Goal: Task Accomplishment & Management: Complete application form

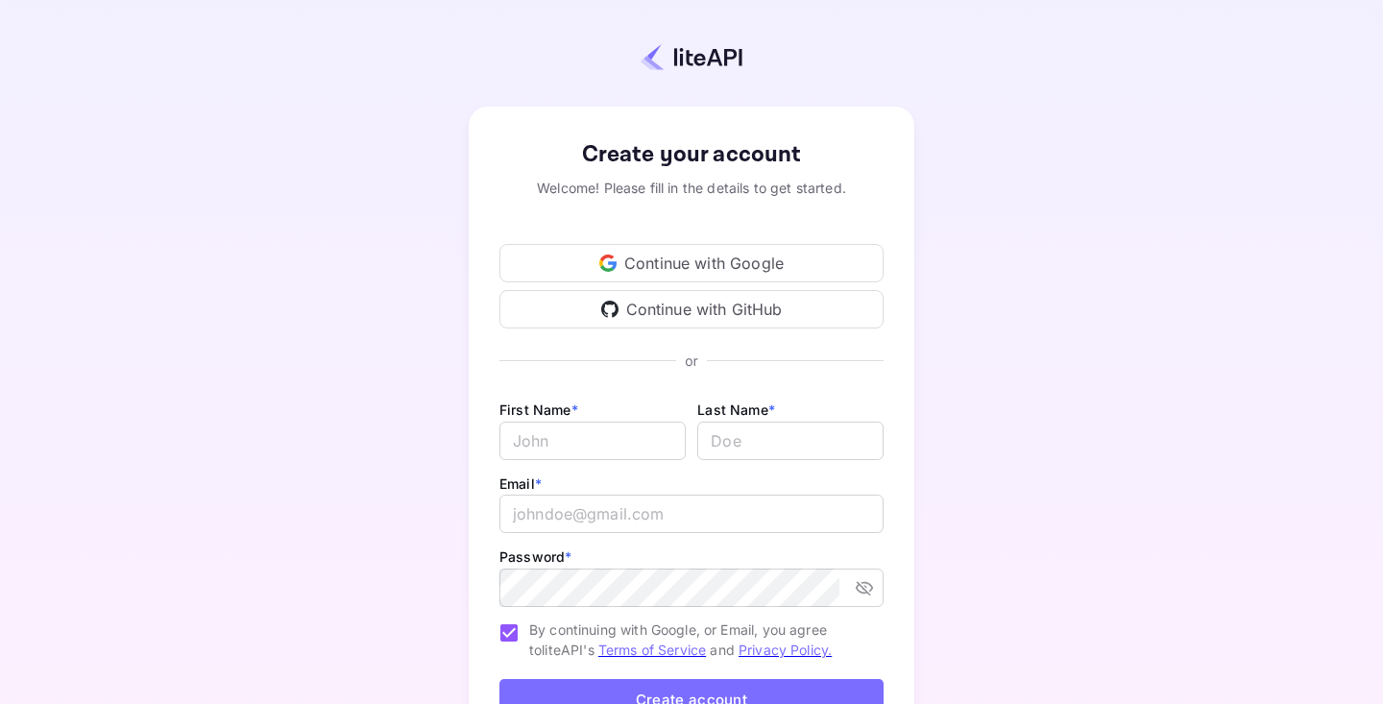
click at [652, 256] on div "Continue with Google" at bounding box center [691, 263] width 384 height 38
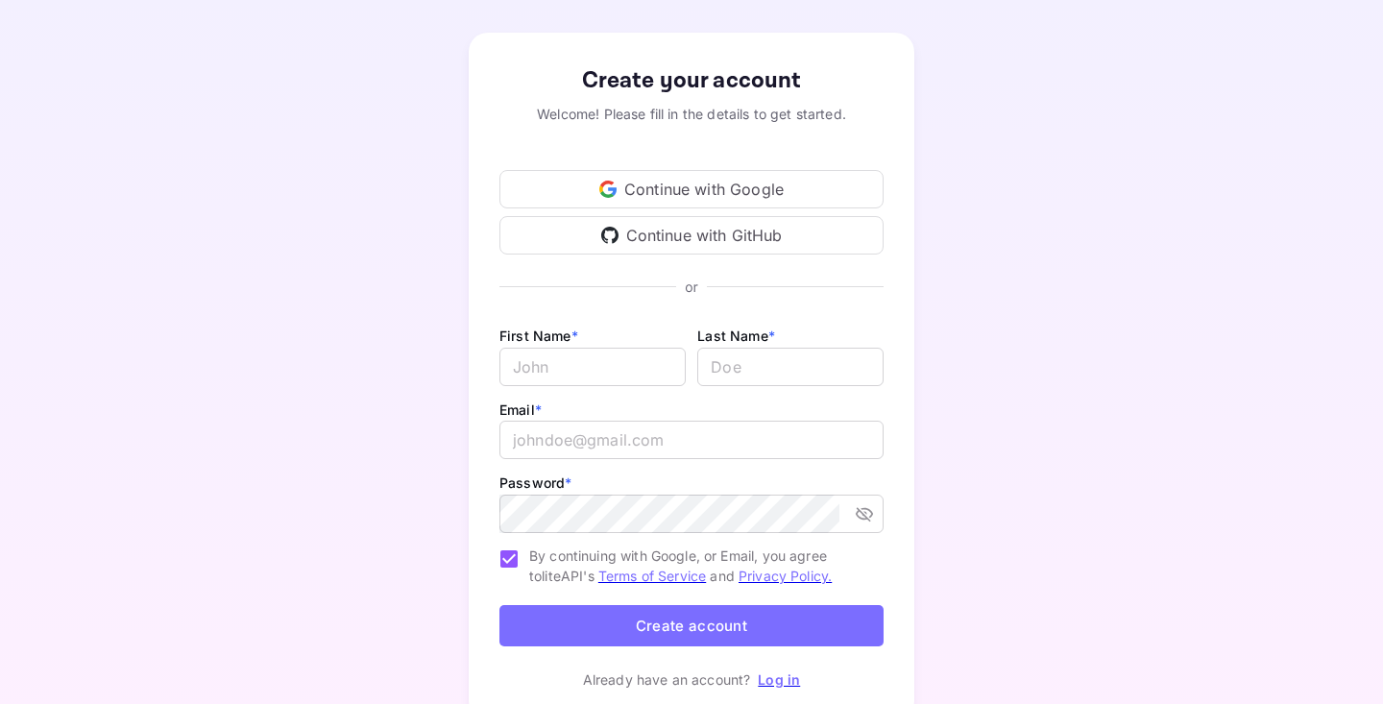
scroll to position [71, 0]
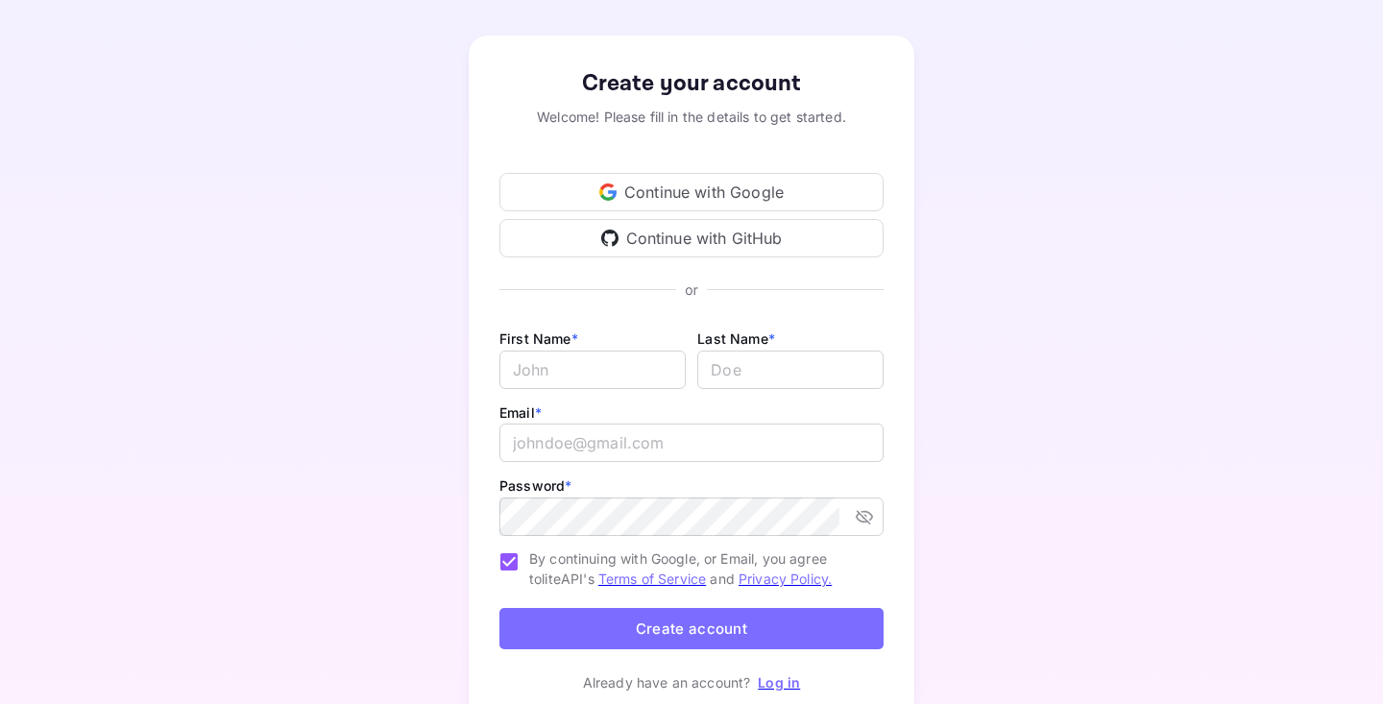
click at [679, 199] on div "Continue with Google" at bounding box center [691, 192] width 384 height 38
click at [750, 183] on div "Continue with Google" at bounding box center [691, 192] width 384 height 38
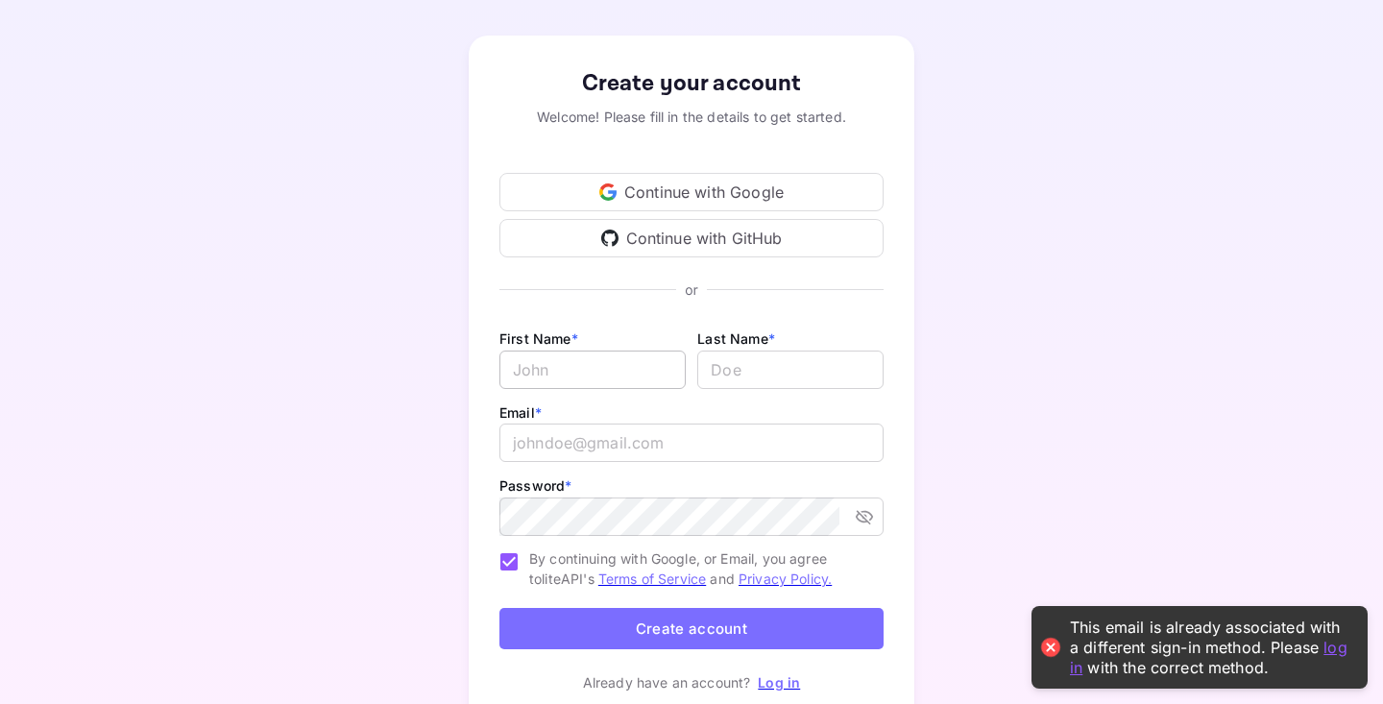
click at [621, 377] on input "Email *" at bounding box center [592, 369] width 186 height 38
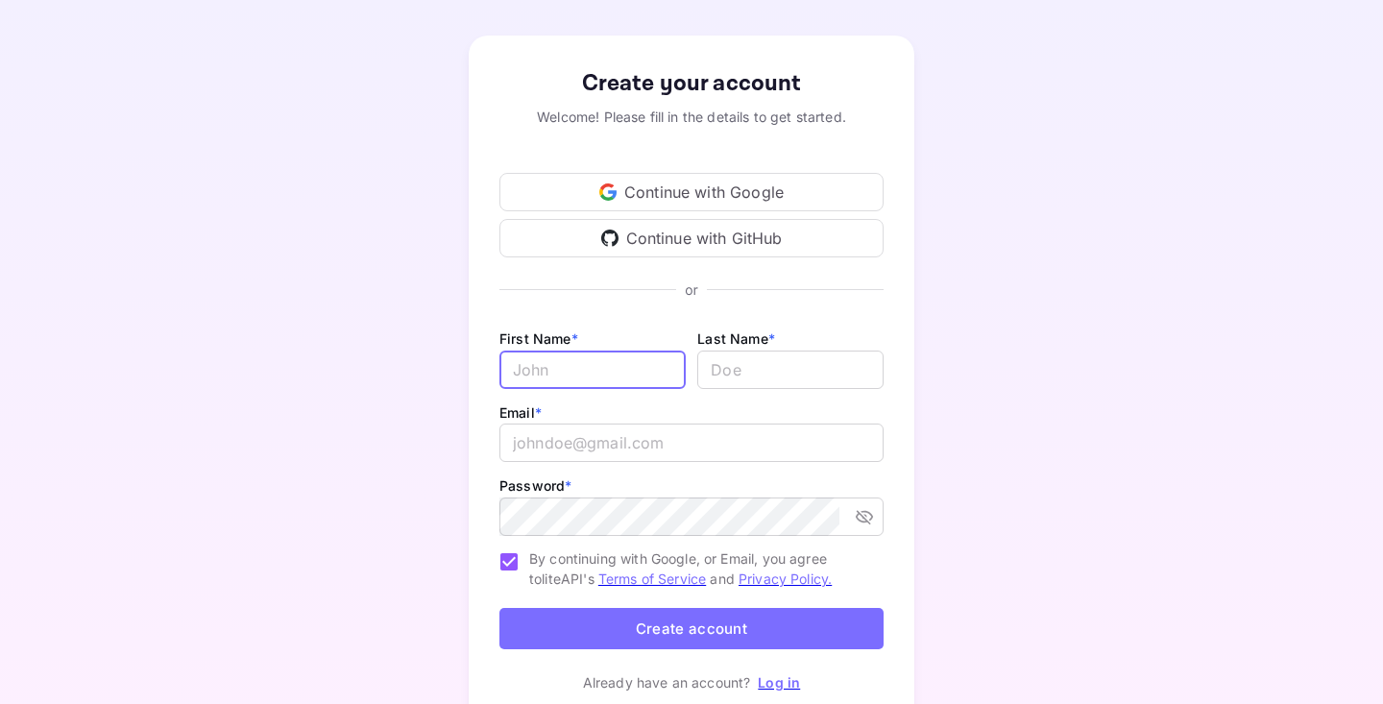
type input "Leedu"
type input "[PERSON_NAME]"
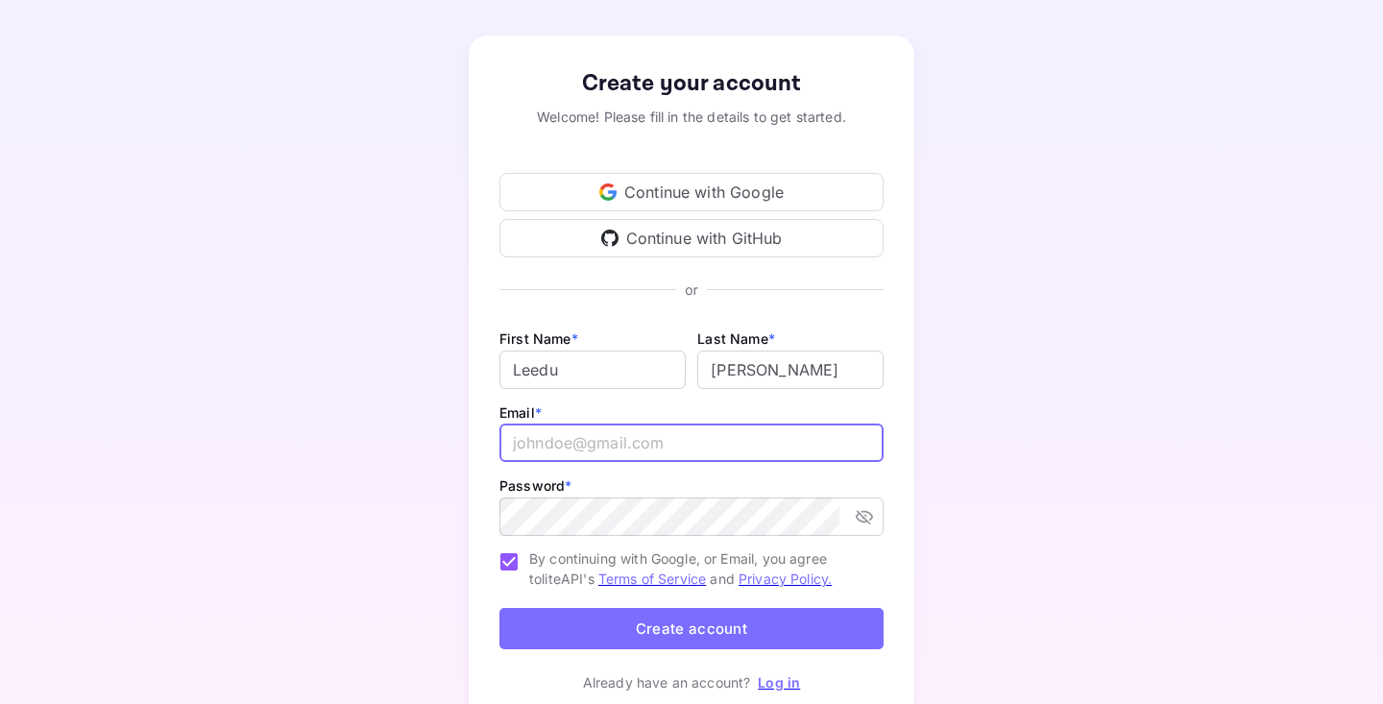
click at [616, 438] on input "email" at bounding box center [691, 442] width 384 height 38
type input "[EMAIL_ADDRESS][DOMAIN_NAME]"
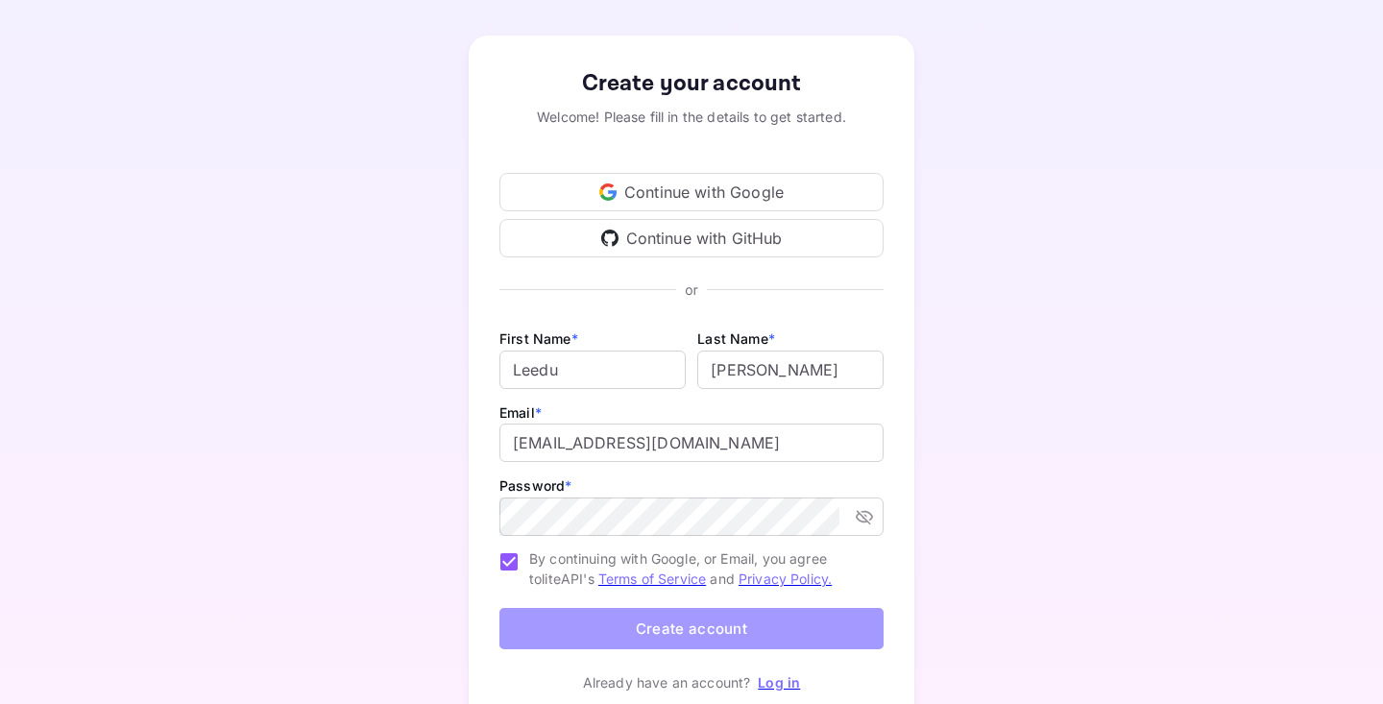
click at [706, 639] on button "Create account" at bounding box center [691, 628] width 384 height 41
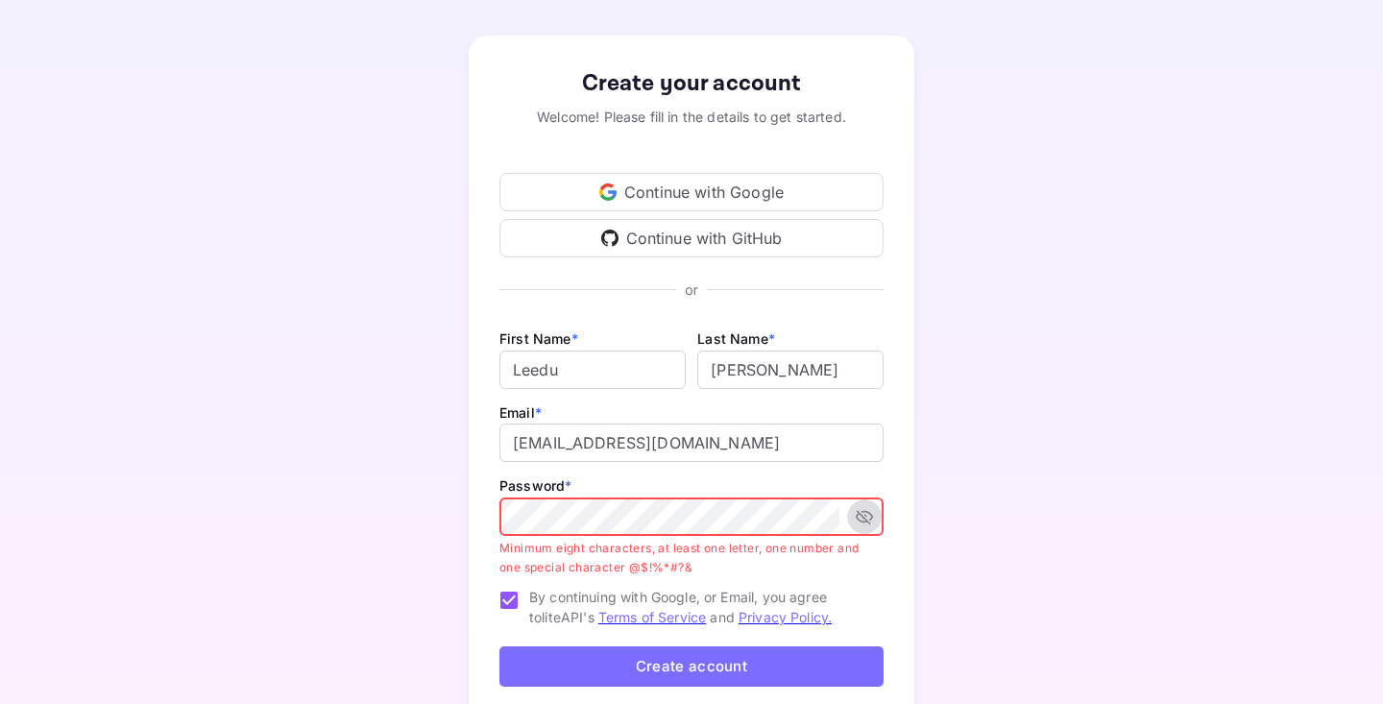
click at [860, 514] on icon "toggle password visibility" at bounding box center [863, 516] width 19 height 19
click at [499, 646] on button "Create account" at bounding box center [691, 666] width 384 height 41
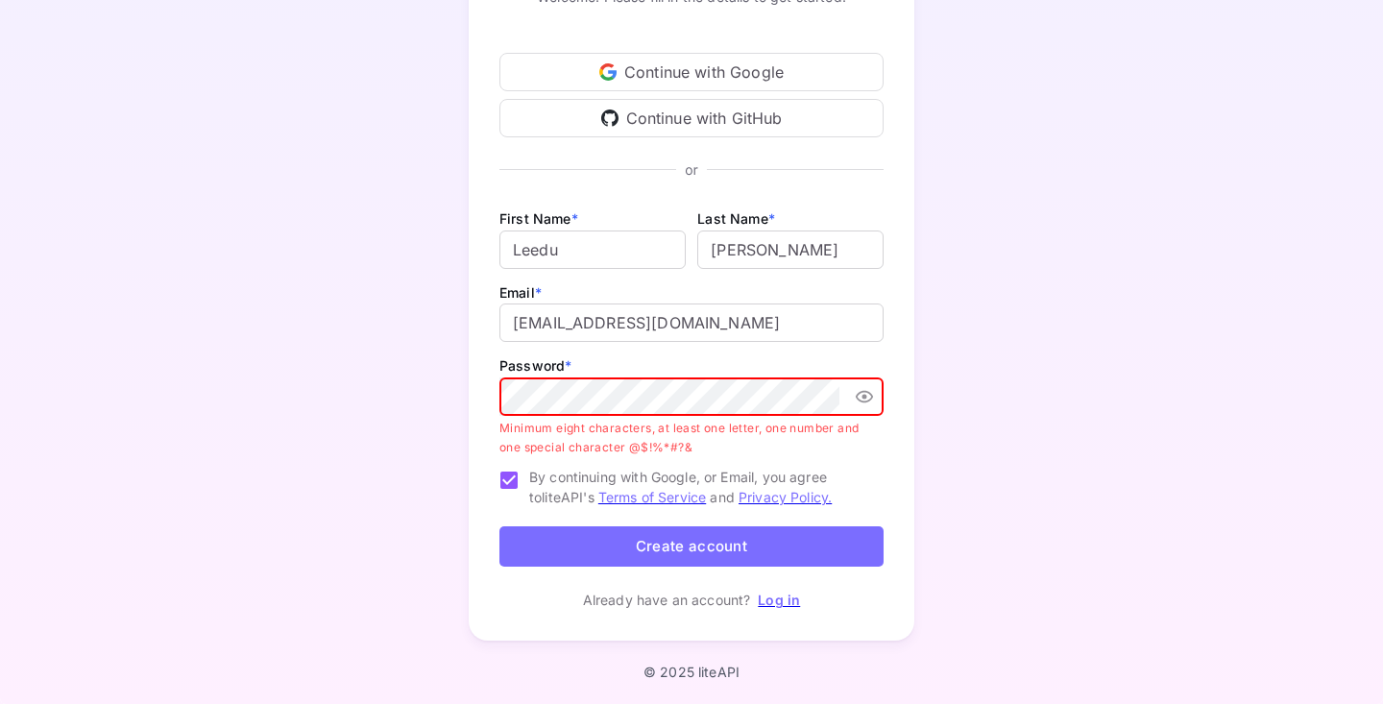
click at [758, 558] on button "Create account" at bounding box center [691, 546] width 384 height 41
click at [765, 550] on button "Create account" at bounding box center [691, 546] width 384 height 41
click at [499, 526] on button "Create account" at bounding box center [691, 546] width 384 height 41
click at [610, 556] on button "Create account" at bounding box center [691, 546] width 384 height 41
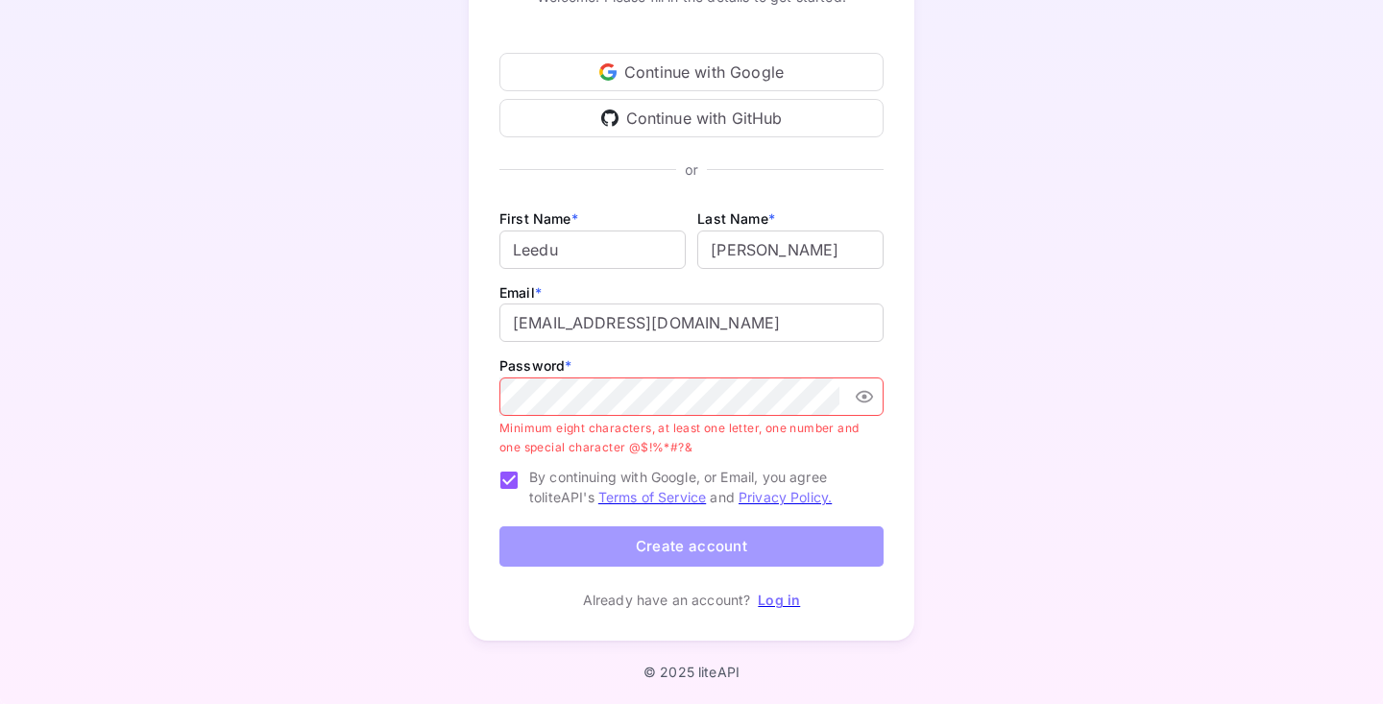
click at [624, 541] on button "Create account" at bounding box center [691, 546] width 384 height 41
click at [621, 544] on button "Create account" at bounding box center [691, 546] width 384 height 41
click at [642, 535] on button "Create account" at bounding box center [691, 546] width 384 height 41
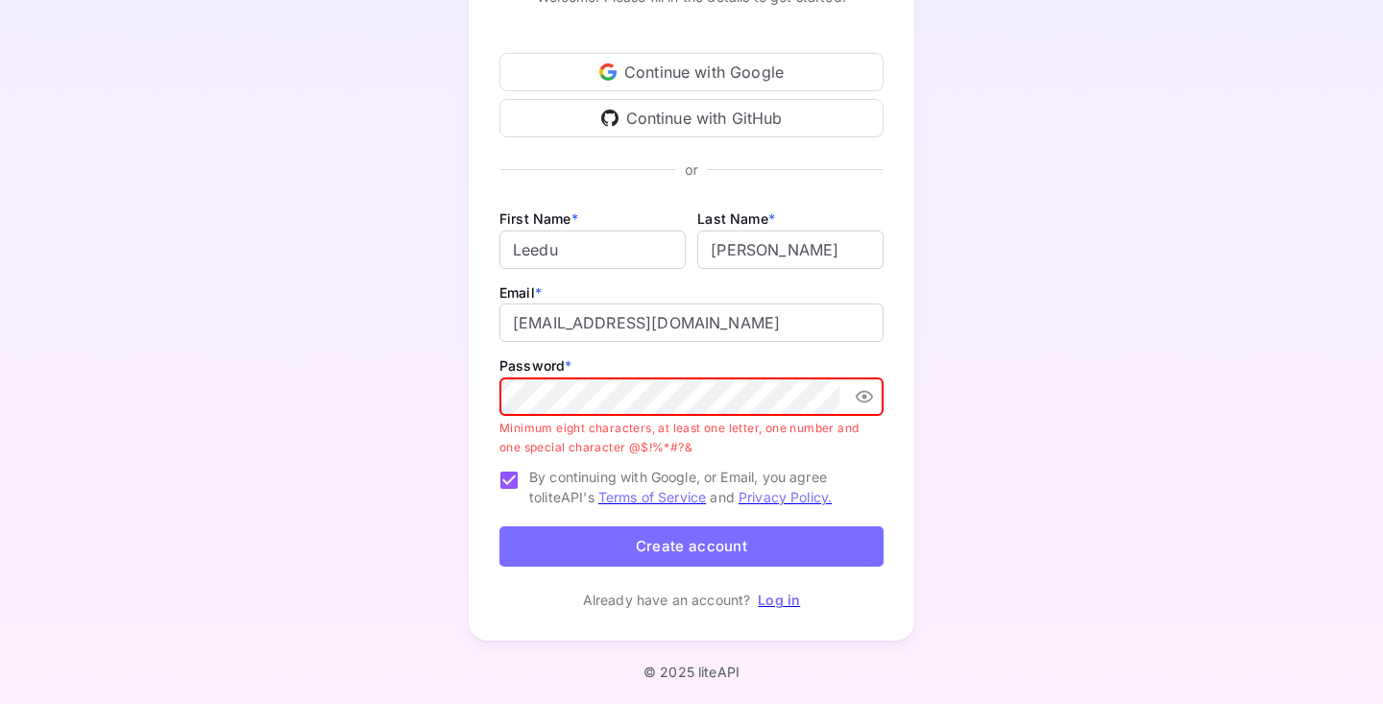
click at [663, 531] on button "Create account" at bounding box center [691, 546] width 384 height 41
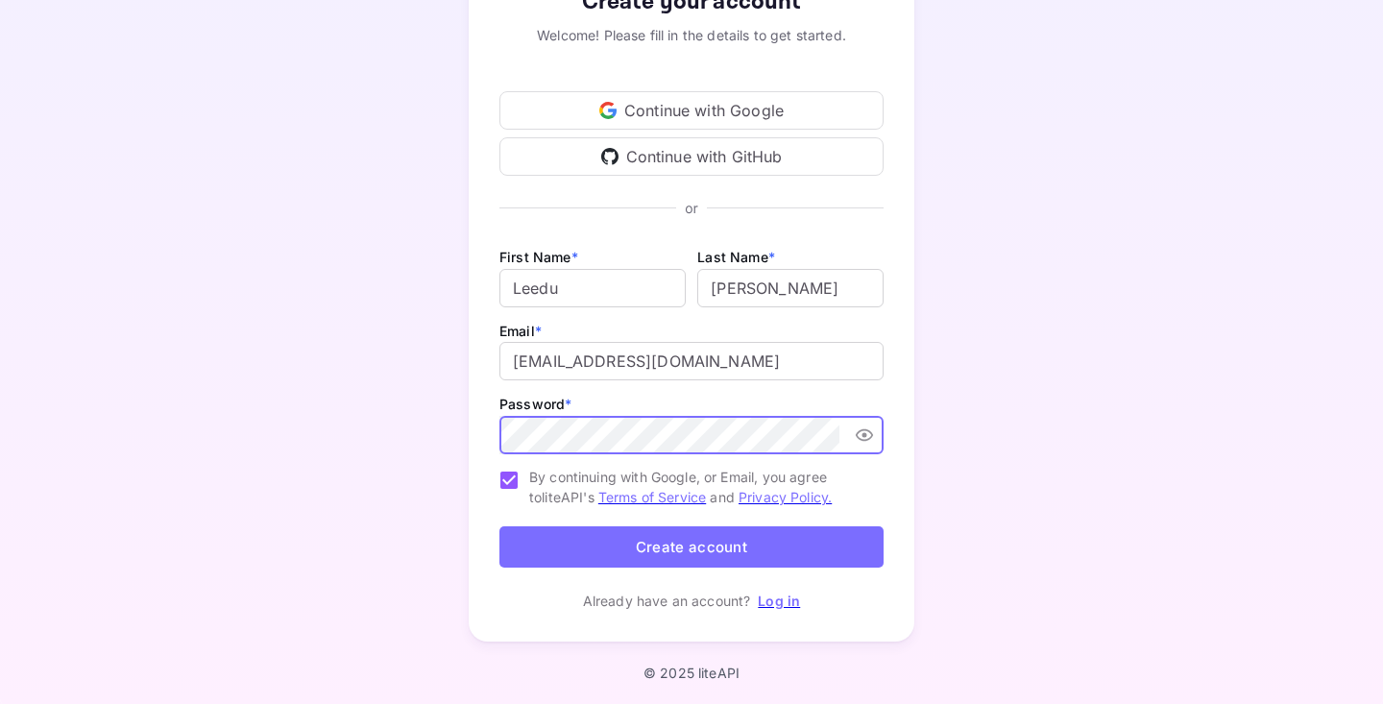
click at [608, 554] on button "Create account" at bounding box center [691, 546] width 384 height 41
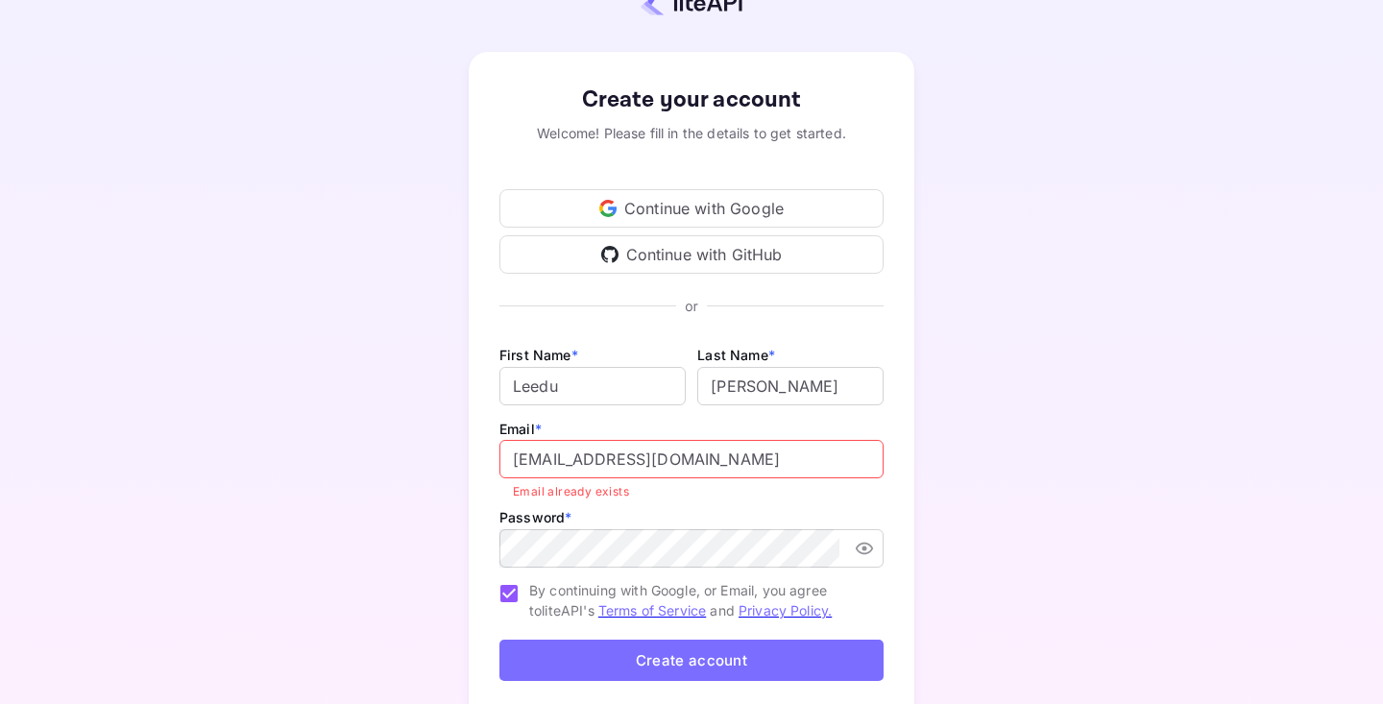
scroll to position [65, 0]
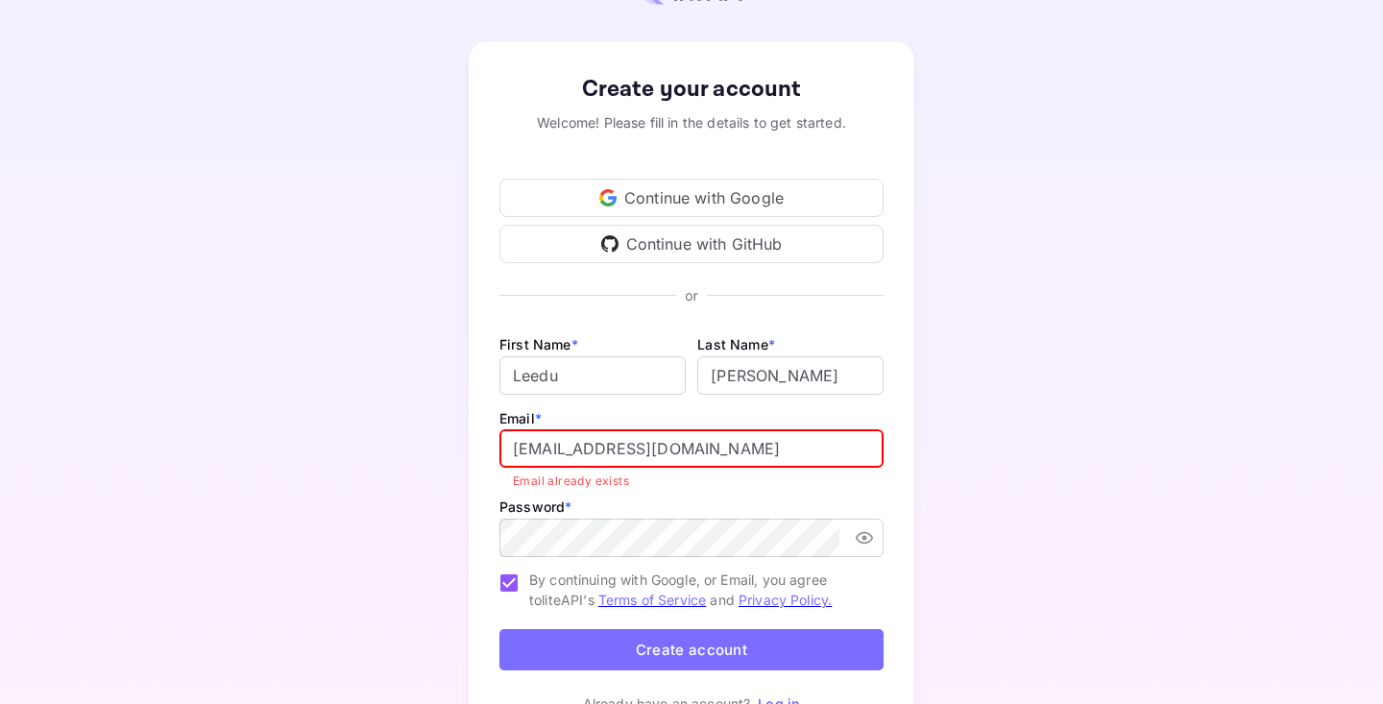
drag, startPoint x: 711, startPoint y: 447, endPoint x: 407, endPoint y: 421, distance: 305.5
click at [407, 421] on div "Create your account Welcome! Please fill in the details to get started. Continu…" at bounding box center [691, 392] width 1214 height 749
type input "[EMAIL_ADDRESS][DOMAIN_NAME]"
click at [703, 642] on button "Create account" at bounding box center [691, 649] width 384 height 41
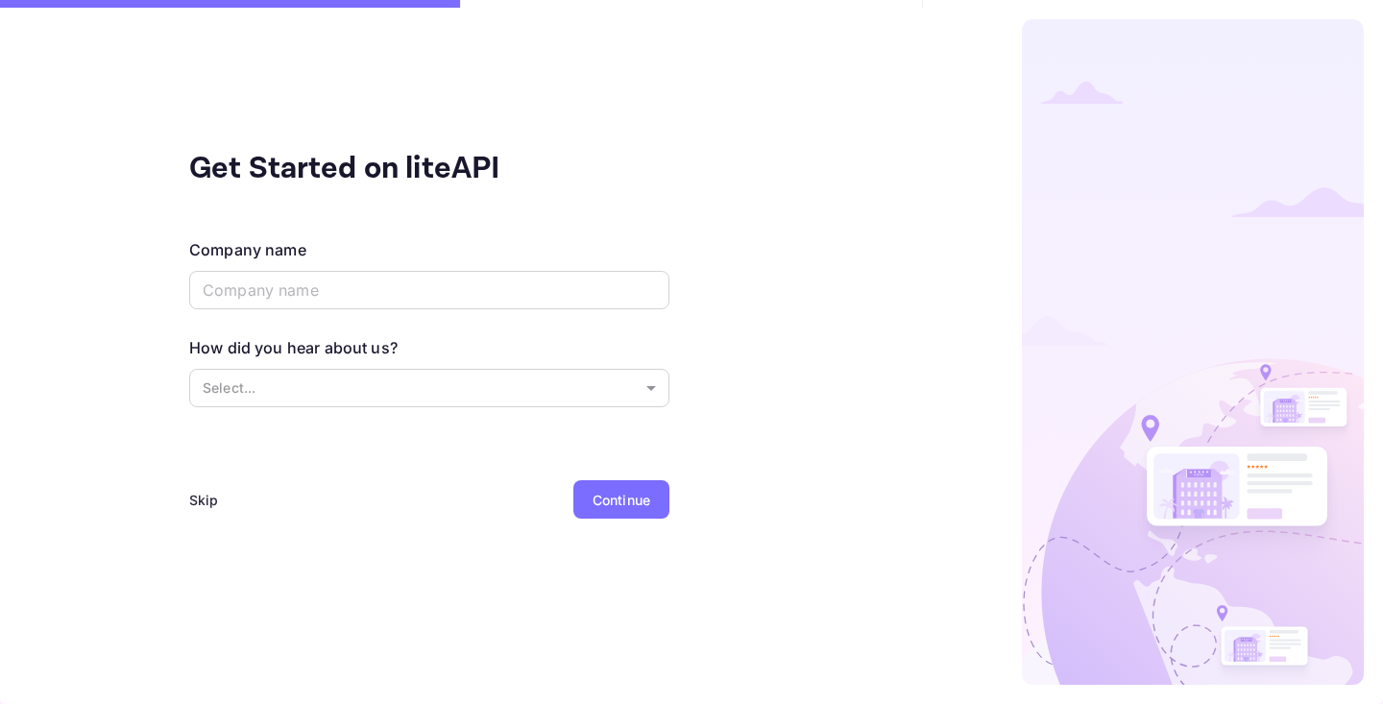
scroll to position [0, 0]
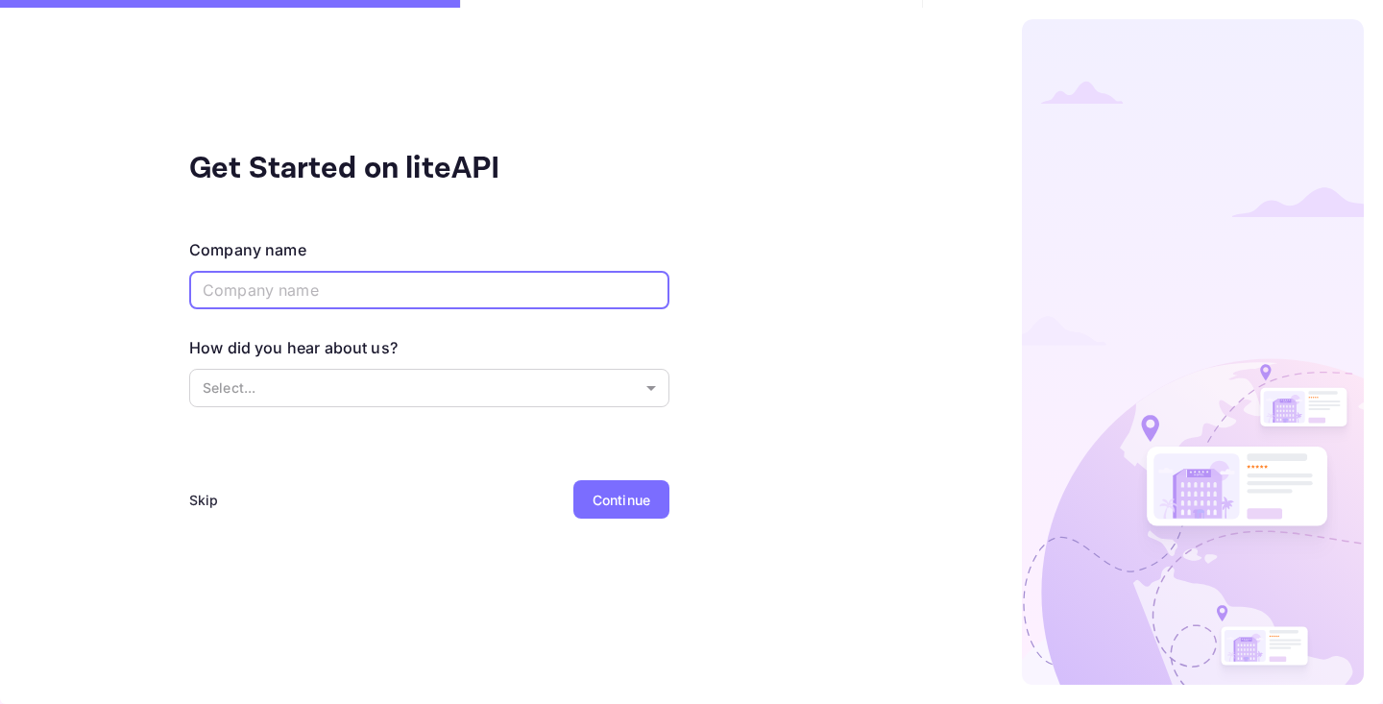
click at [490, 305] on input "text" at bounding box center [429, 290] width 480 height 38
click at [490, 295] on input "text" at bounding box center [429, 290] width 480 height 38
click at [418, 273] on input "text" at bounding box center [429, 290] width 480 height 38
type input "travel"
click at [392, 418] on div "Company name travel ​ How did you hear about us? Select... ​" at bounding box center [429, 336] width 480 height 196
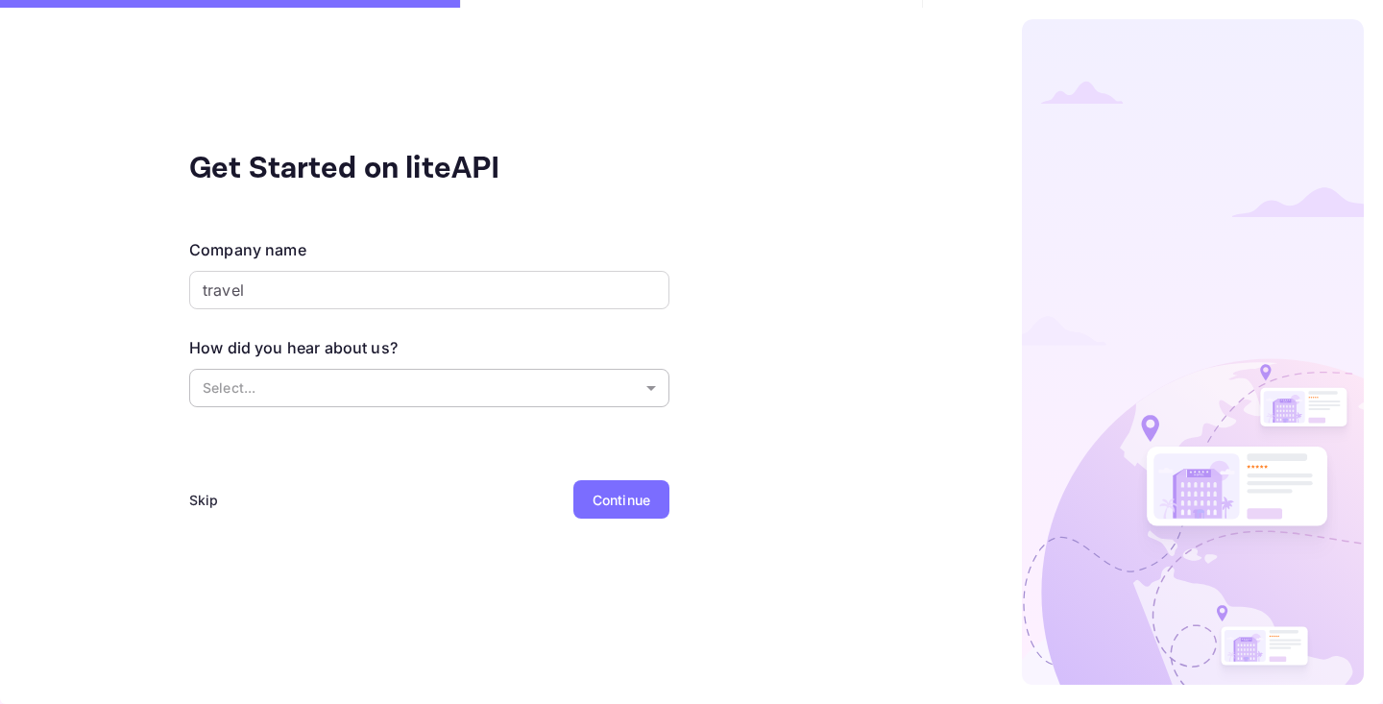
click at [392, 381] on body "Signing in with google... Signing in with google... Signing in with google... G…" at bounding box center [691, 352] width 1383 height 704
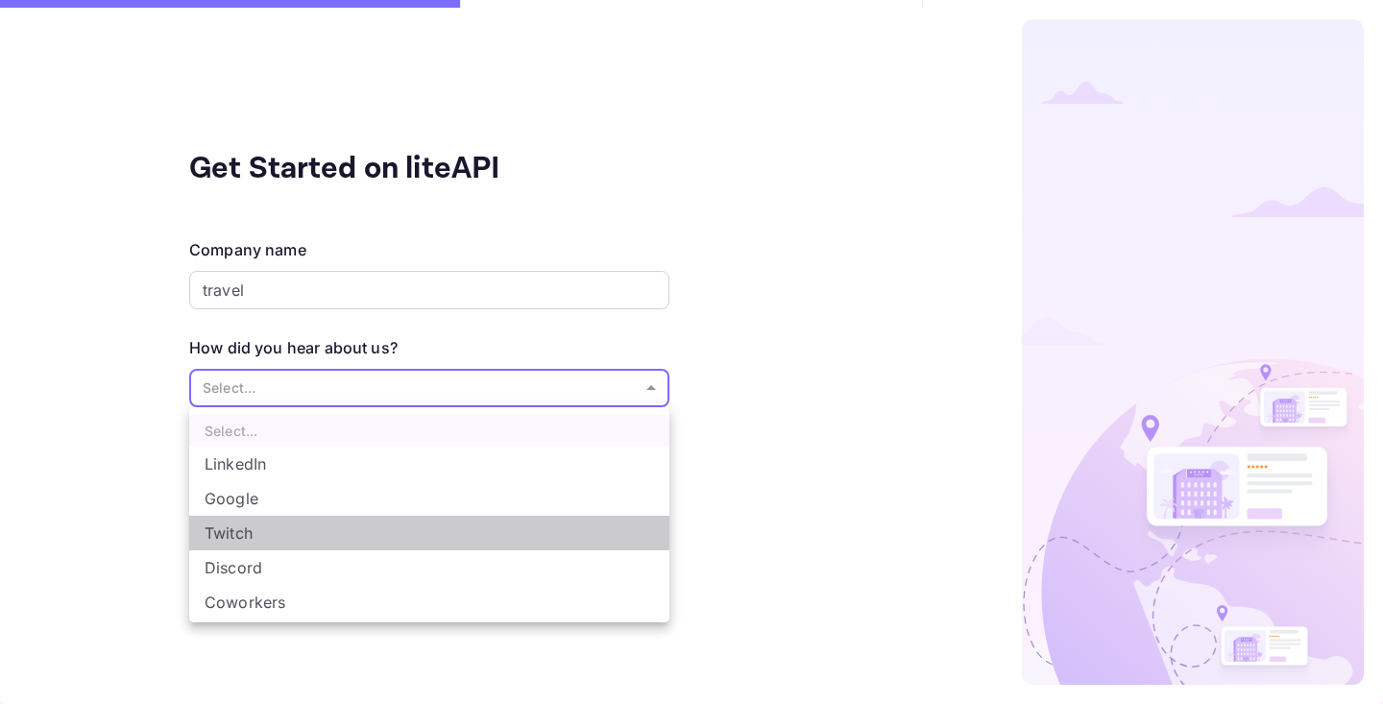
click at [352, 517] on li "Twitch" at bounding box center [429, 533] width 480 height 35
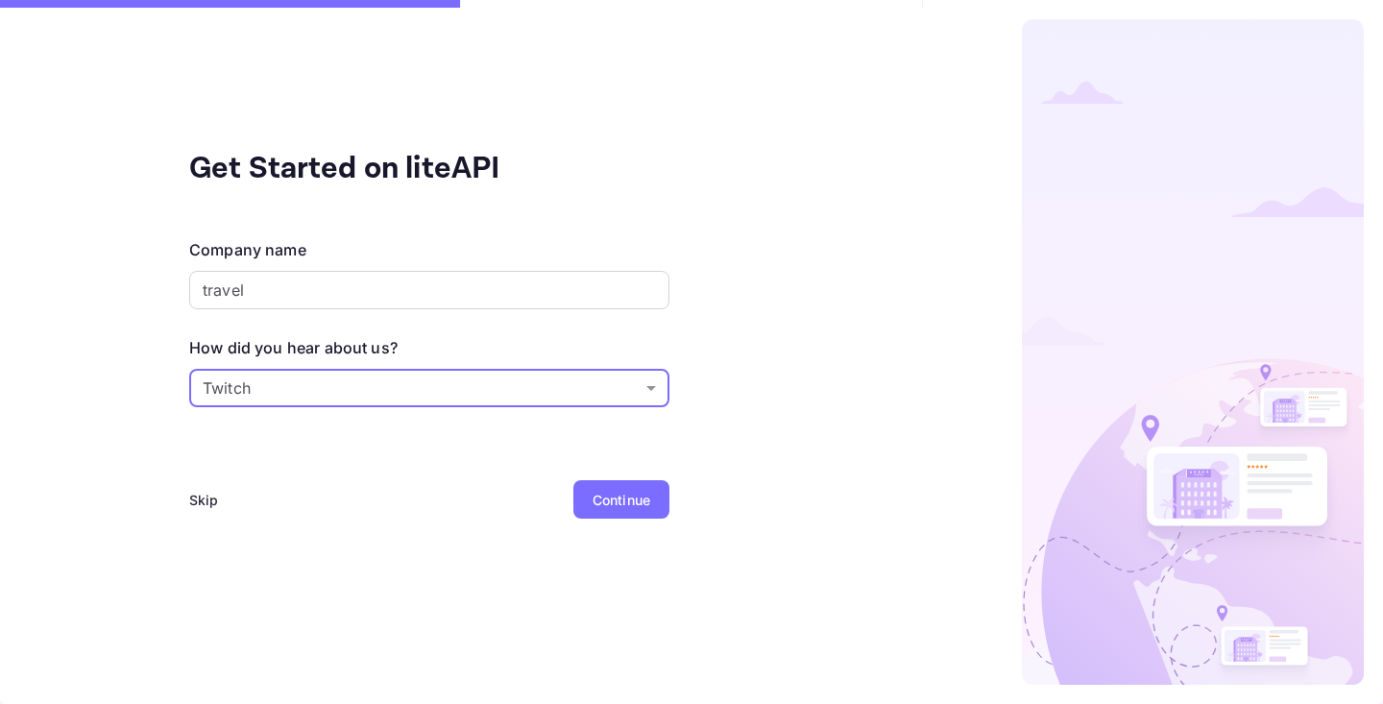
click at [393, 409] on div "How did you hear about us? Twitch Twitch ​" at bounding box center [429, 373] width 480 height 75
click at [393, 393] on body "Signing in with google... Signing in with google... Signing in with google... G…" at bounding box center [691, 352] width 1383 height 704
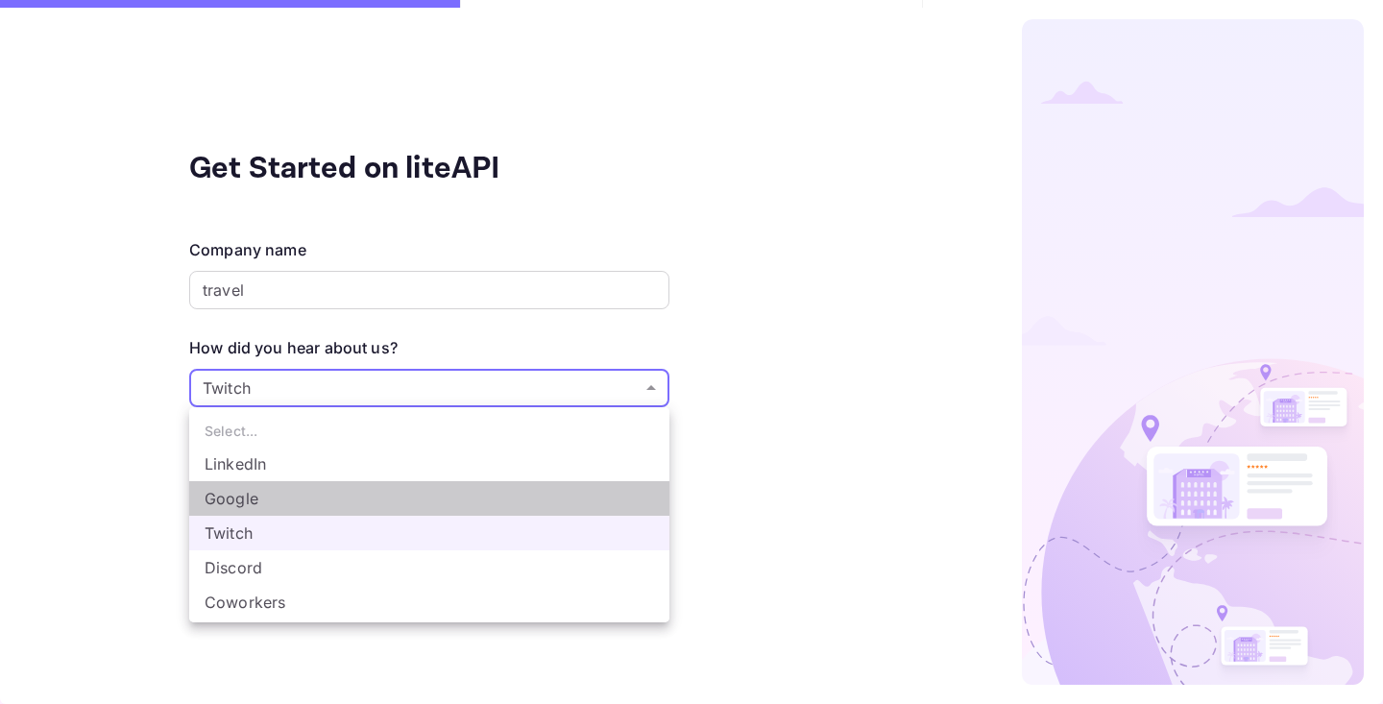
click at [328, 508] on li "Google" at bounding box center [429, 498] width 480 height 35
type input "Google"
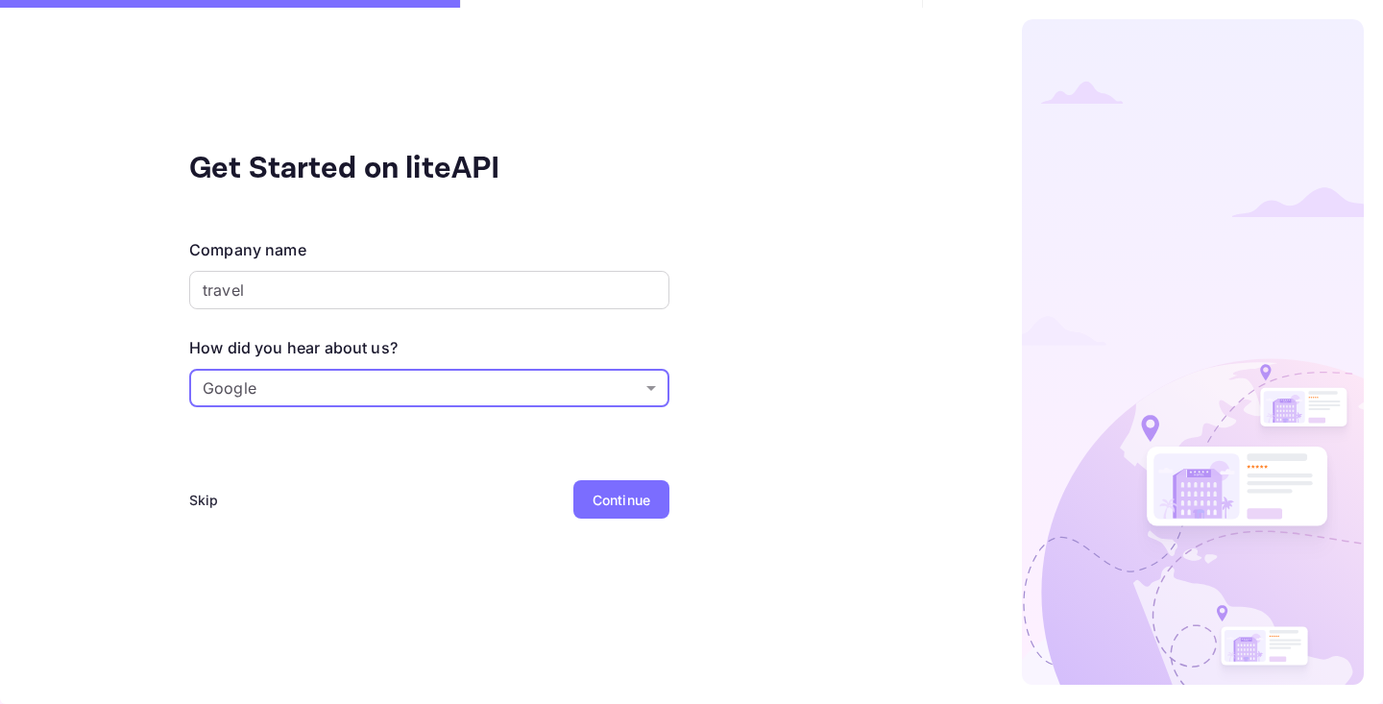
click at [644, 540] on div "Get Started on liteAPI Company name travel ​ How did you hear about us? Google …" at bounding box center [429, 352] width 858 height 704
click at [627, 468] on div "Get Started on liteAPI Company name travel ​ How did you hear about us? Google …" at bounding box center [429, 352] width 858 height 704
click at [615, 487] on div "Continue" at bounding box center [621, 499] width 96 height 38
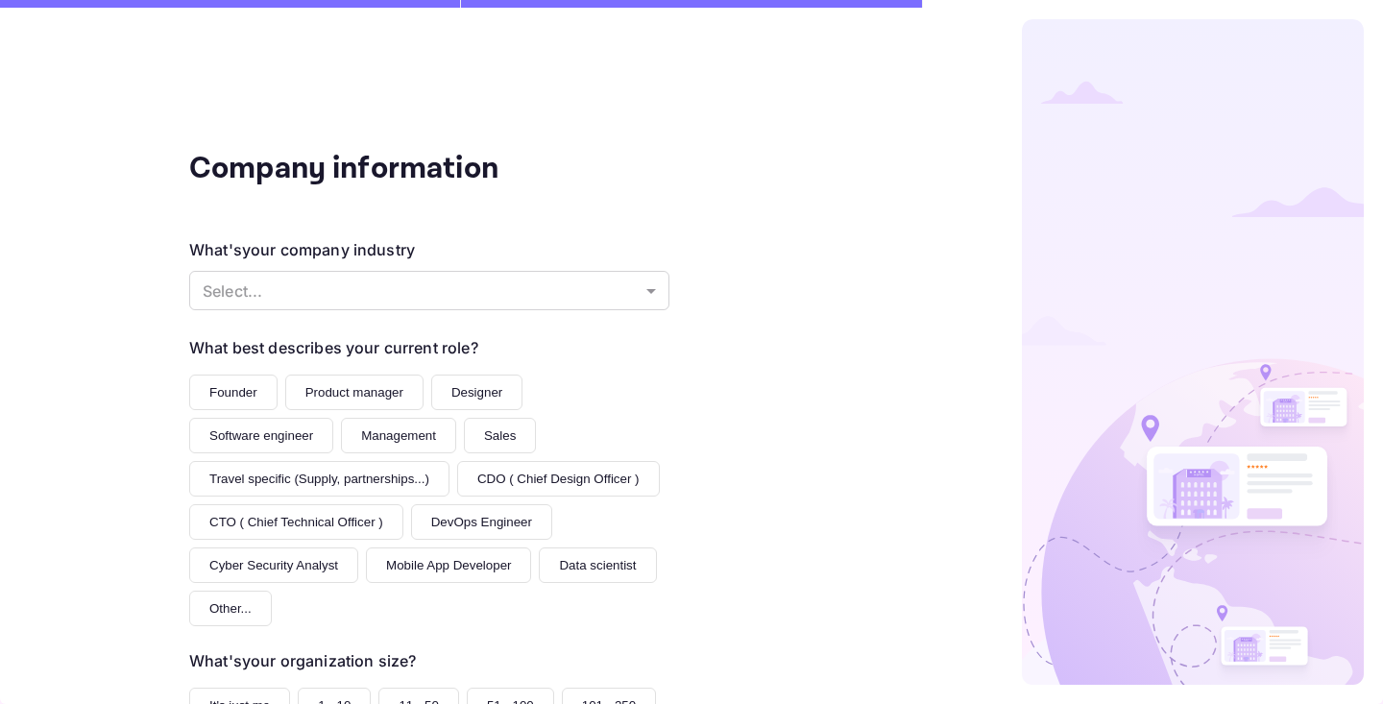
click at [227, 388] on button "Founder" at bounding box center [233, 392] width 88 height 36
click at [344, 374] on button "Product manager" at bounding box center [354, 392] width 138 height 36
click at [338, 422] on div "Founder Product manager Designer Software engineer Management Sales Travel spec…" at bounding box center [429, 500] width 480 height 252
click at [365, 451] on button "Management" at bounding box center [398, 436] width 115 height 36
click at [291, 488] on button "Travel specific (Supply, partnerships...)" at bounding box center [319, 479] width 260 height 36
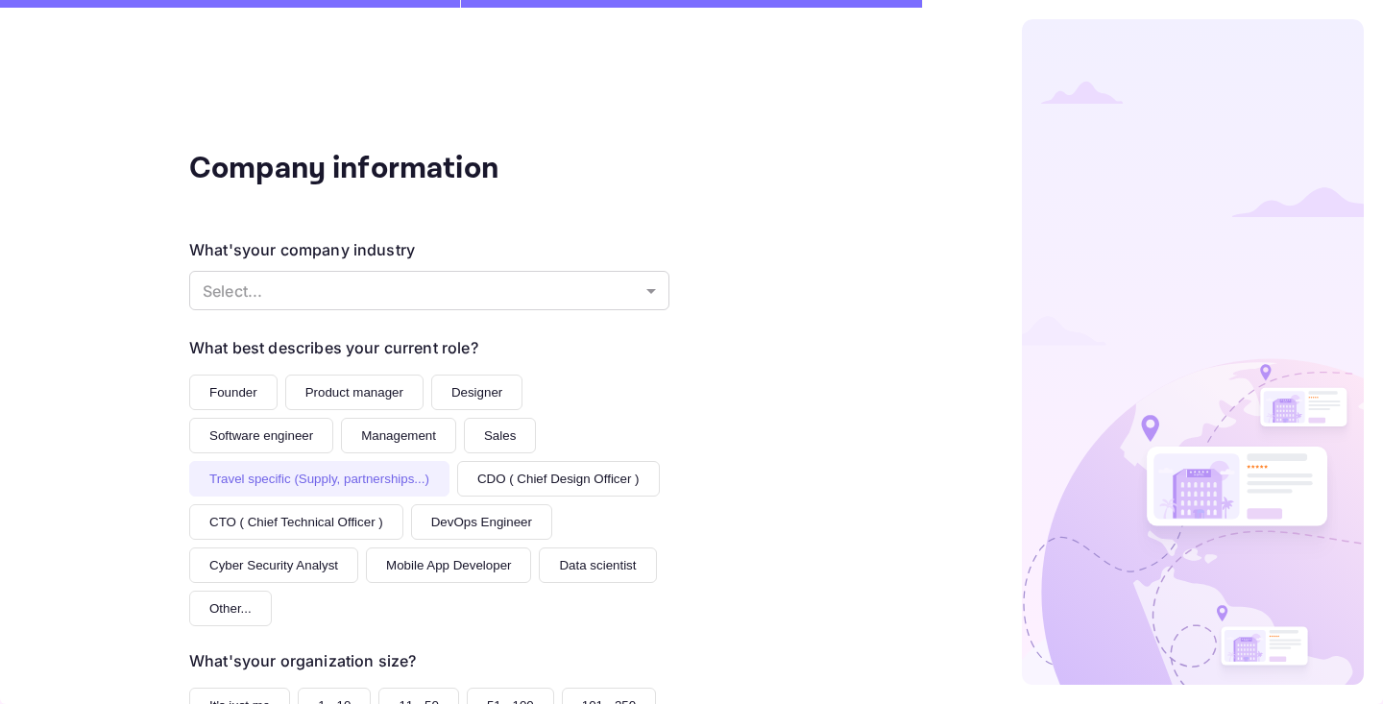
scroll to position [228, 0]
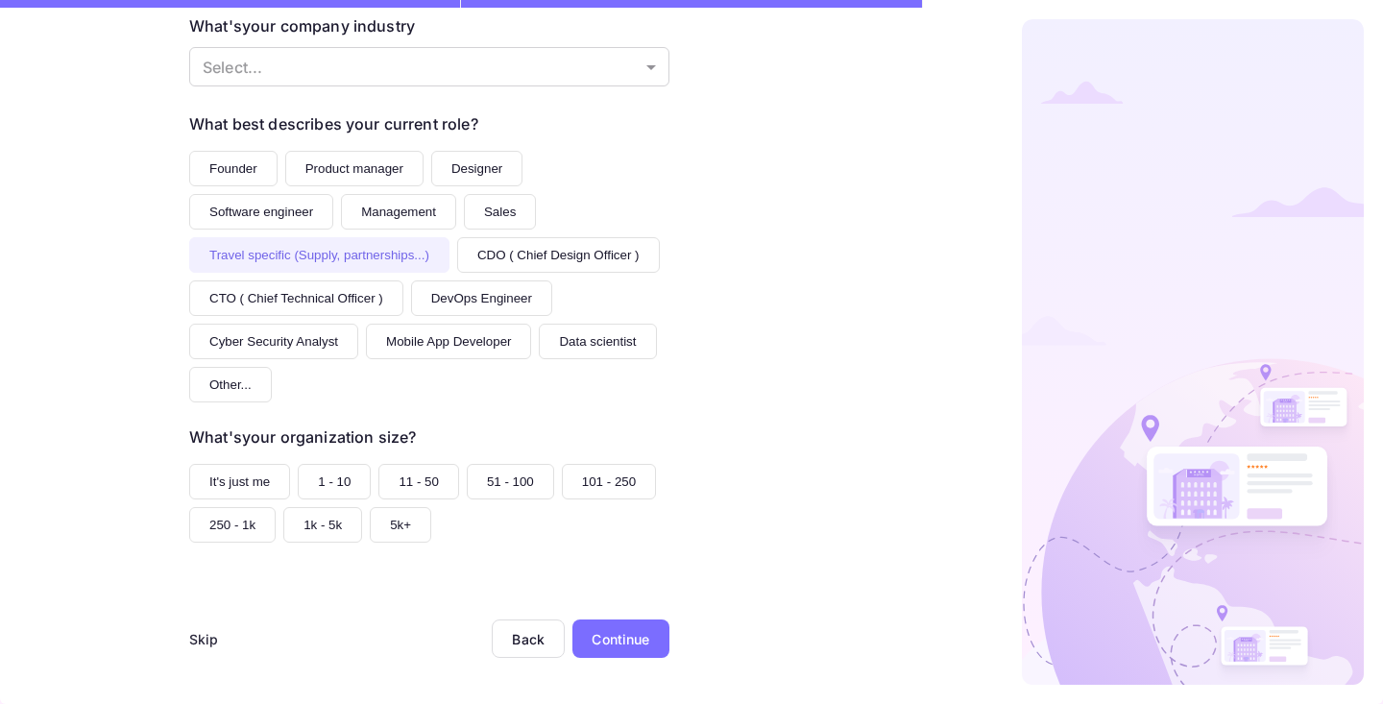
click at [253, 484] on button "It's just me" at bounding box center [239, 482] width 101 height 36
click at [619, 653] on div "Continue" at bounding box center [620, 638] width 97 height 38
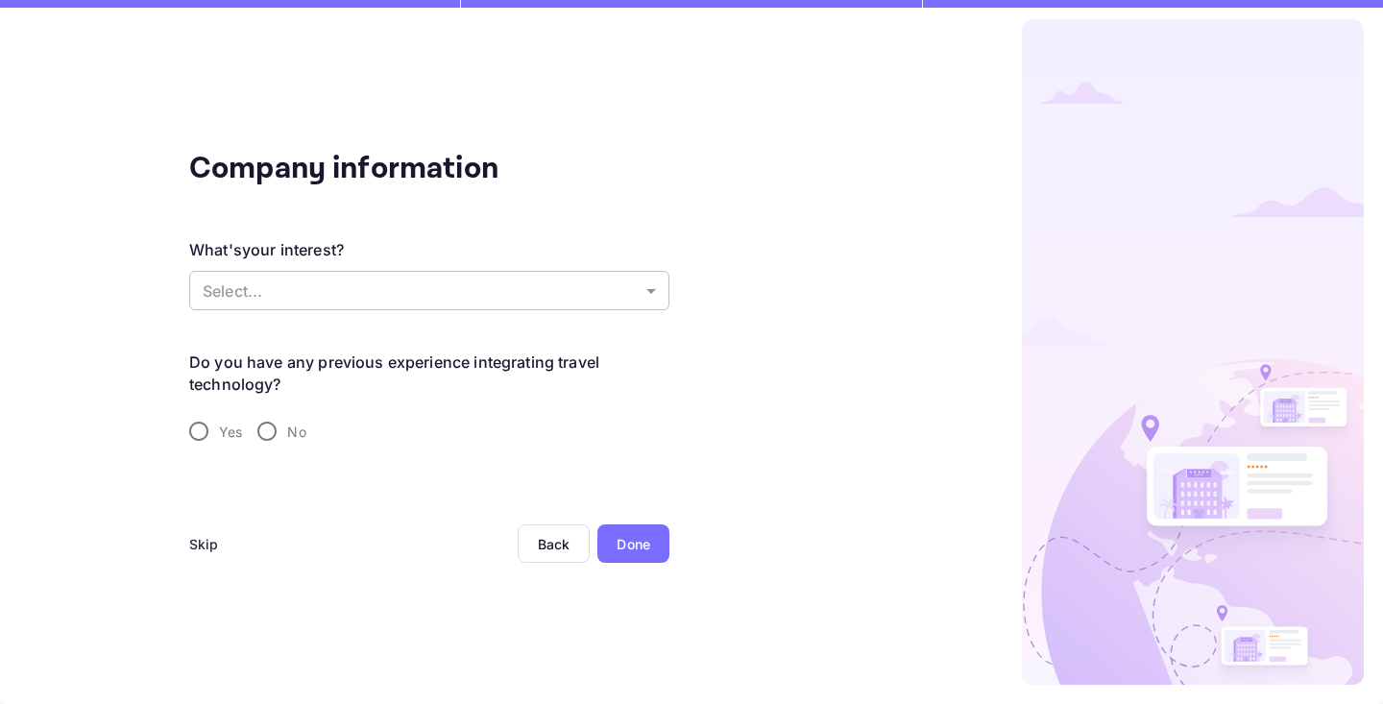
click at [286, 287] on body "Signing in with google... Signing in with google... Signing in with google... C…" at bounding box center [691, 352] width 1383 height 704
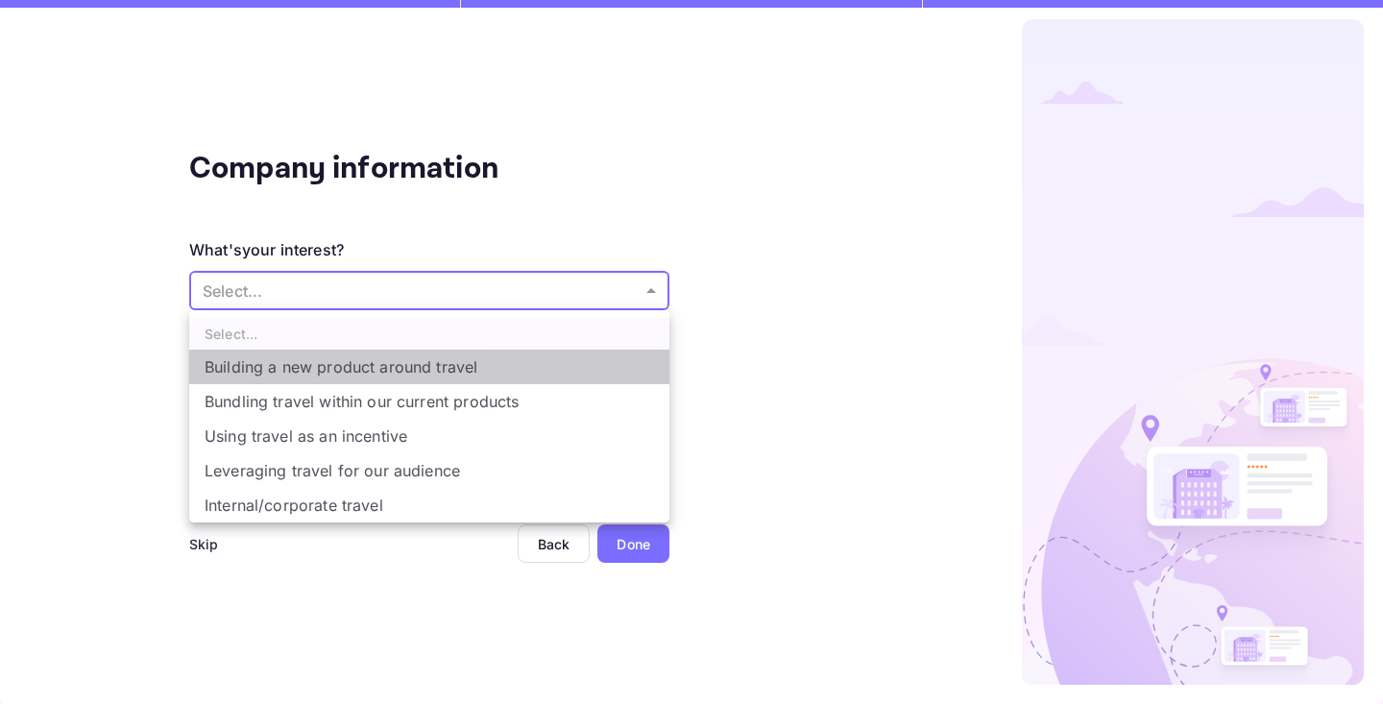
click at [350, 370] on li "Building a new product around travel" at bounding box center [429, 366] width 480 height 35
type input "Building a new product around travel"
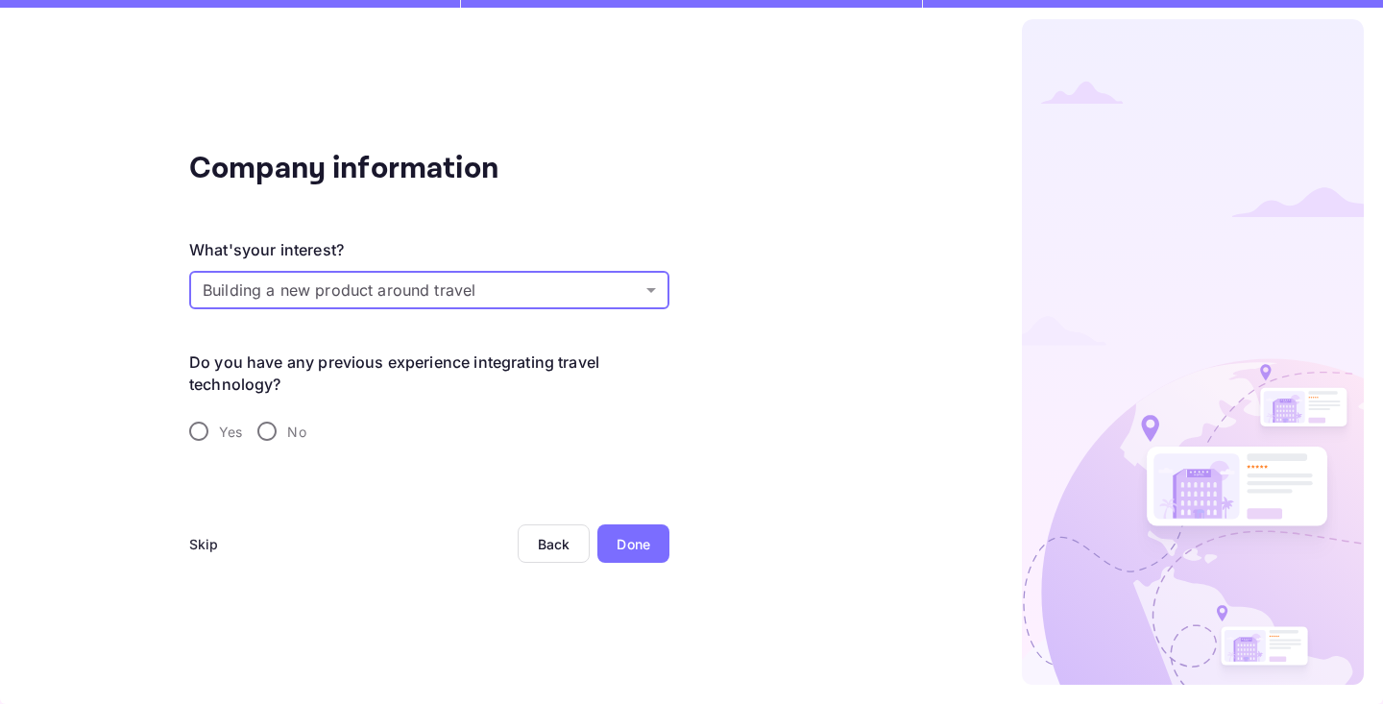
click at [273, 436] on input "No" at bounding box center [267, 431] width 40 height 40
radio input "true"
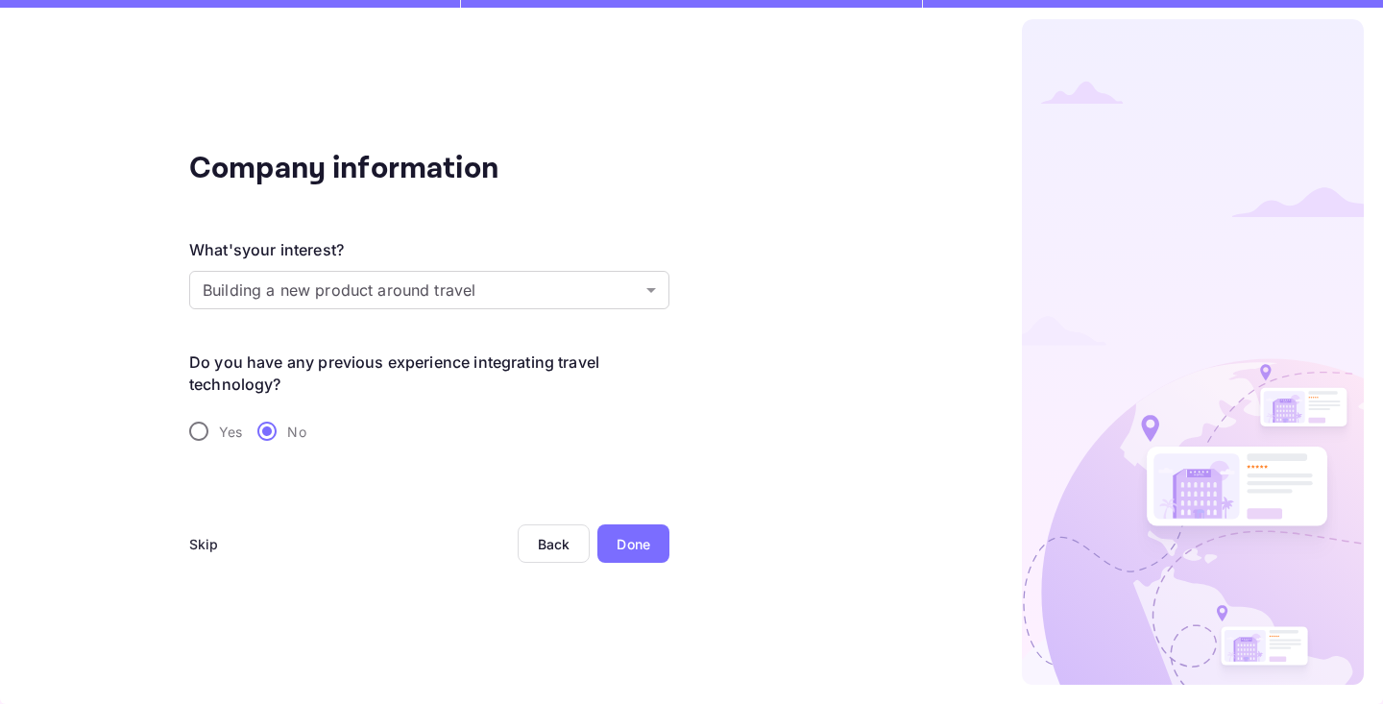
click at [615, 582] on div "Skip Back Done" at bounding box center [429, 566] width 480 height 84
click at [616, 540] on div "Done" at bounding box center [633, 544] width 34 height 20
